Goal: Information Seeking & Learning: Compare options

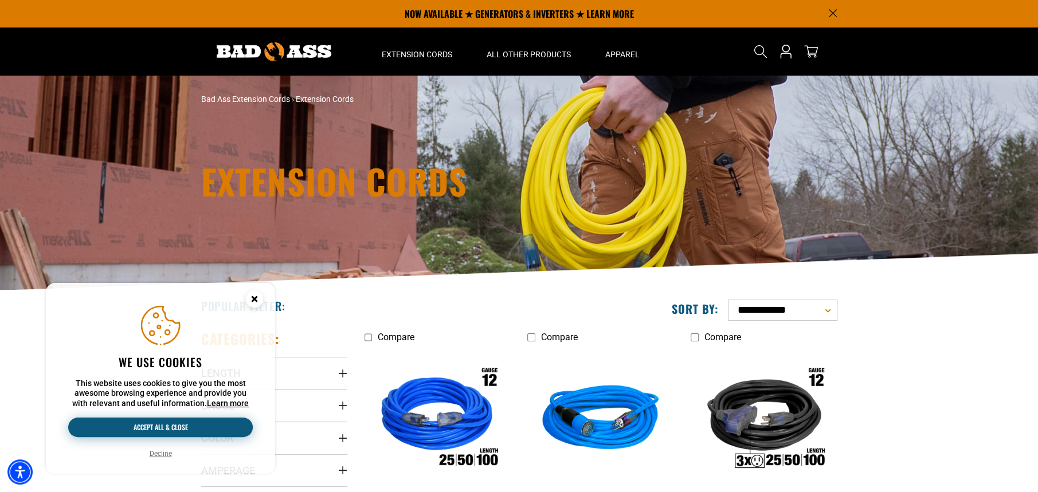
click at [178, 425] on button "Accept all & close" at bounding box center [160, 427] width 185 height 19
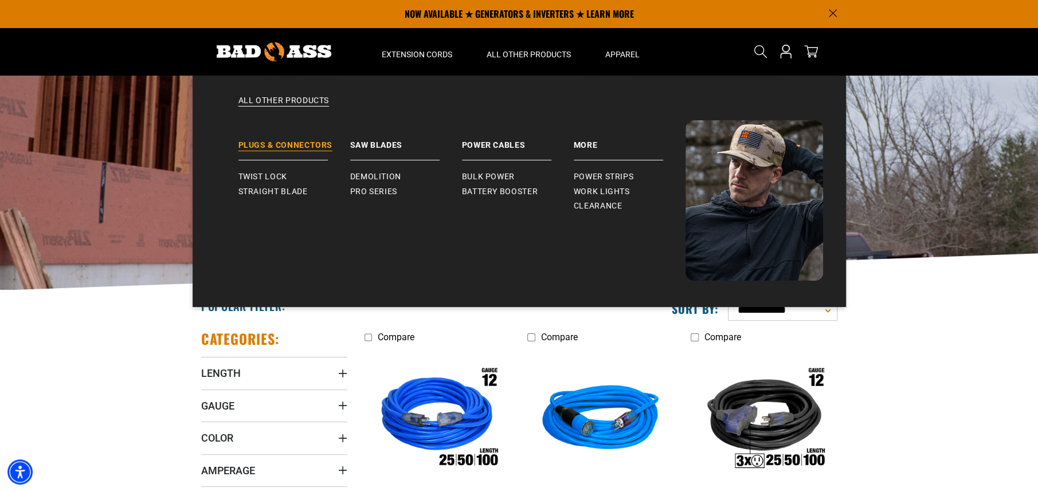
click at [260, 142] on link "Plugs & Connectors" at bounding box center [294, 140] width 112 height 40
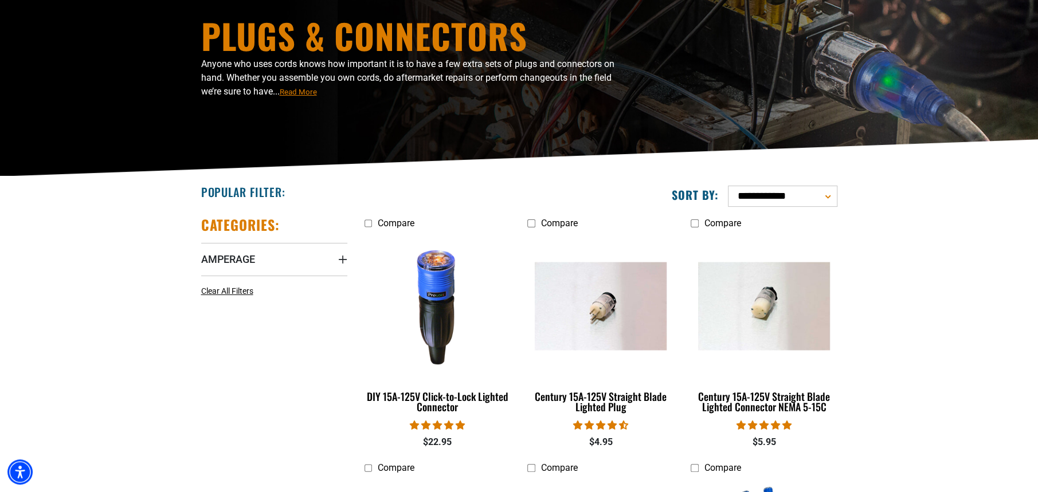
scroll to position [172, 0]
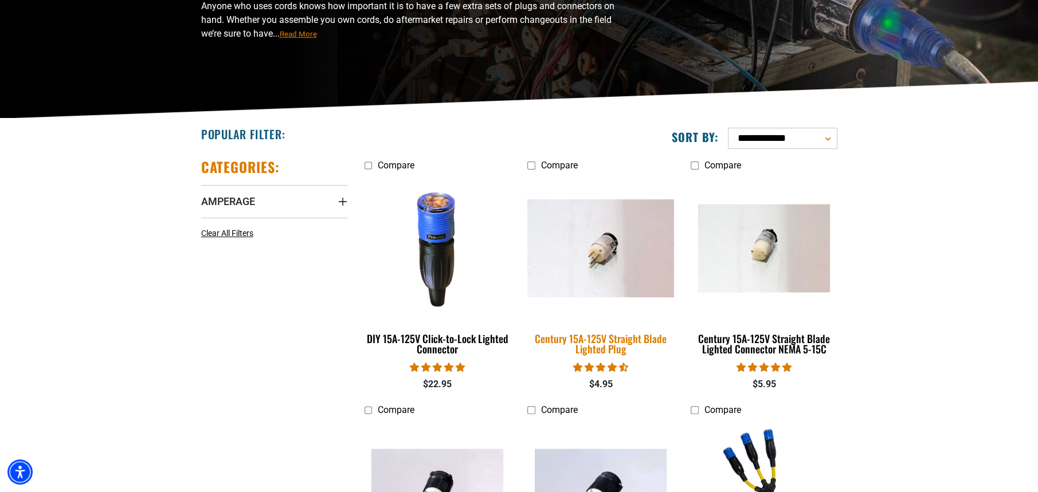
click at [599, 342] on div "Century 15A-125V Straight Blade Lighted Plug" at bounding box center [600, 344] width 146 height 21
